Goal: Communication & Community: Answer question/provide support

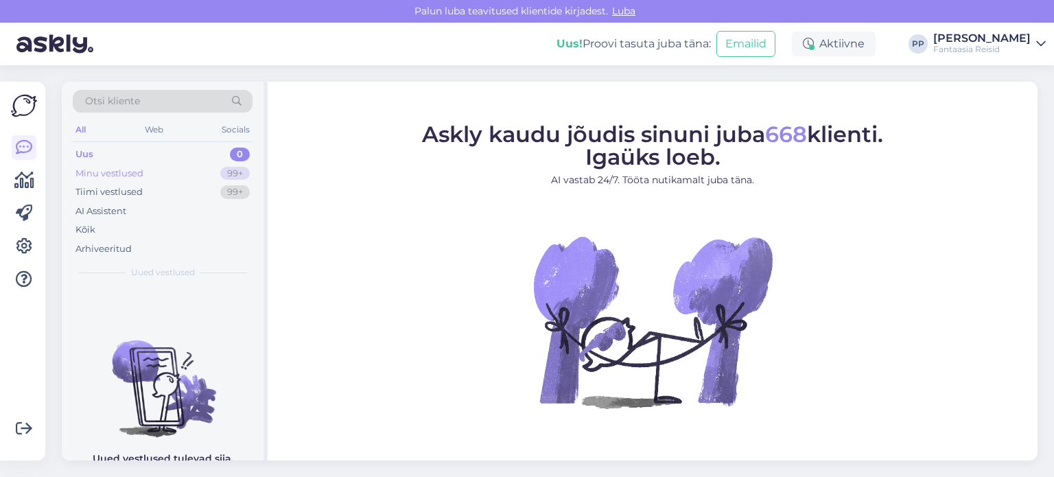
click at [148, 172] on div "Minu vestlused 99+" at bounding box center [163, 173] width 180 height 19
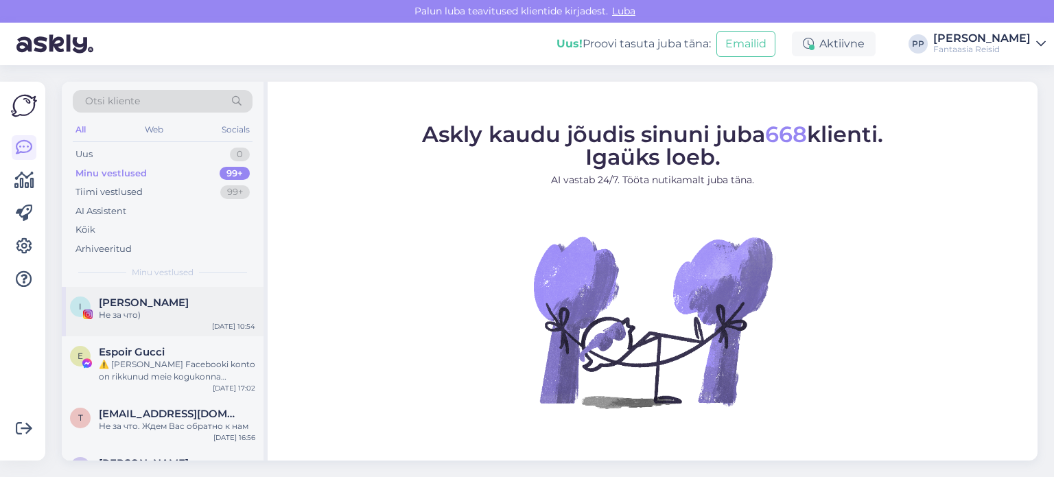
click at [139, 321] on div "I [PERSON_NAME] Не за что) [DATE] 10:54" at bounding box center [163, 311] width 202 height 49
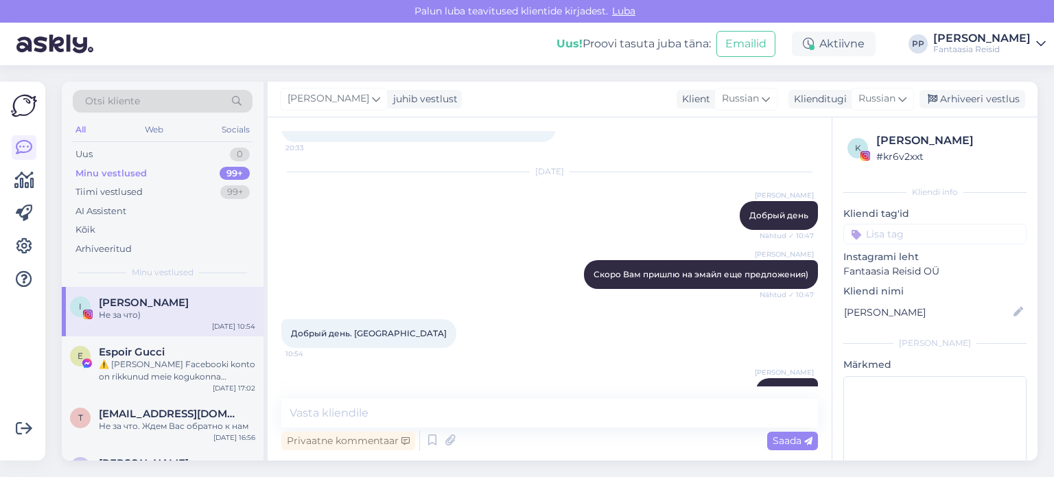
scroll to position [588, 0]
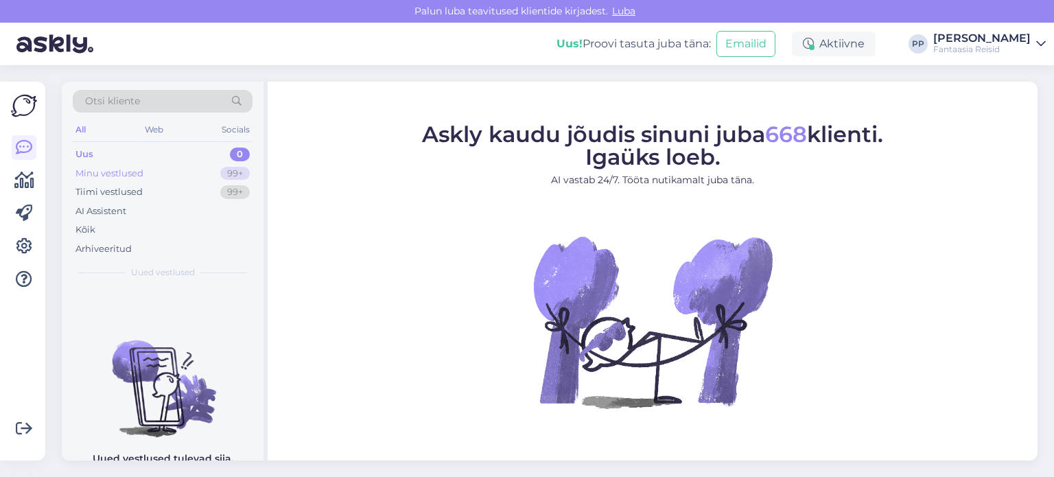
click at [209, 168] on div "Minu vestlused 99+" at bounding box center [163, 173] width 180 height 19
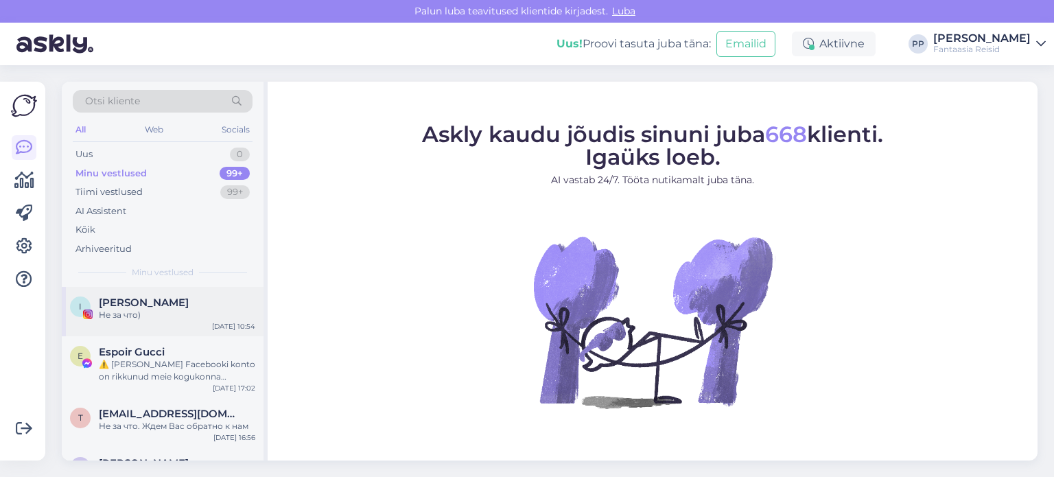
click at [149, 312] on div "Не за что)" at bounding box center [177, 315] width 157 height 12
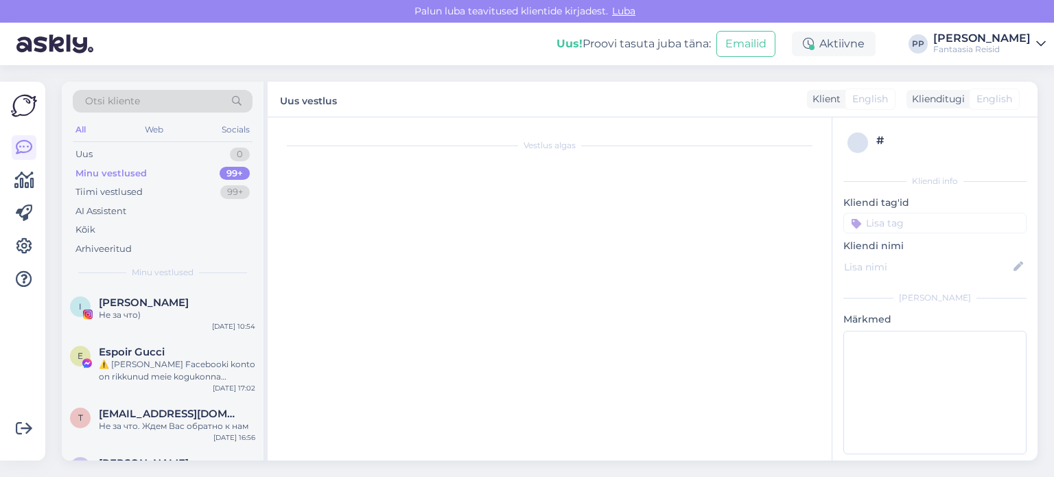
scroll to position [588, 0]
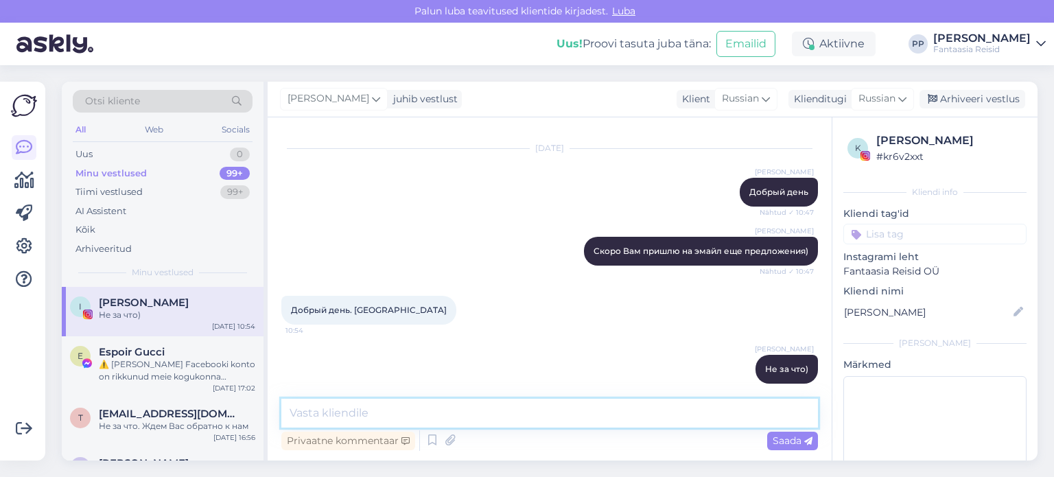
click at [468, 407] on textarea at bounding box center [549, 413] width 537 height 29
type textarea "Отправила Вам предложения на эмайл"
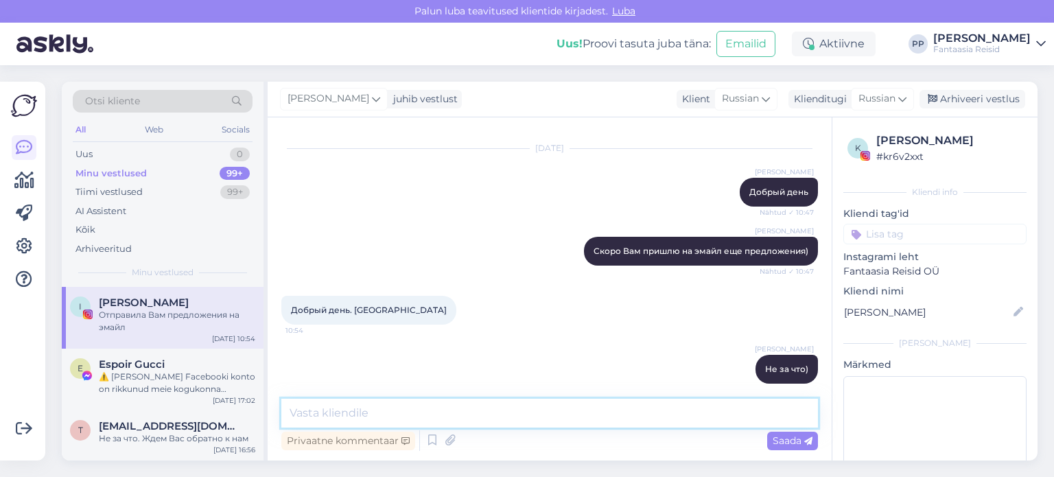
scroll to position [647, 0]
